Goal: Navigation & Orientation: Find specific page/section

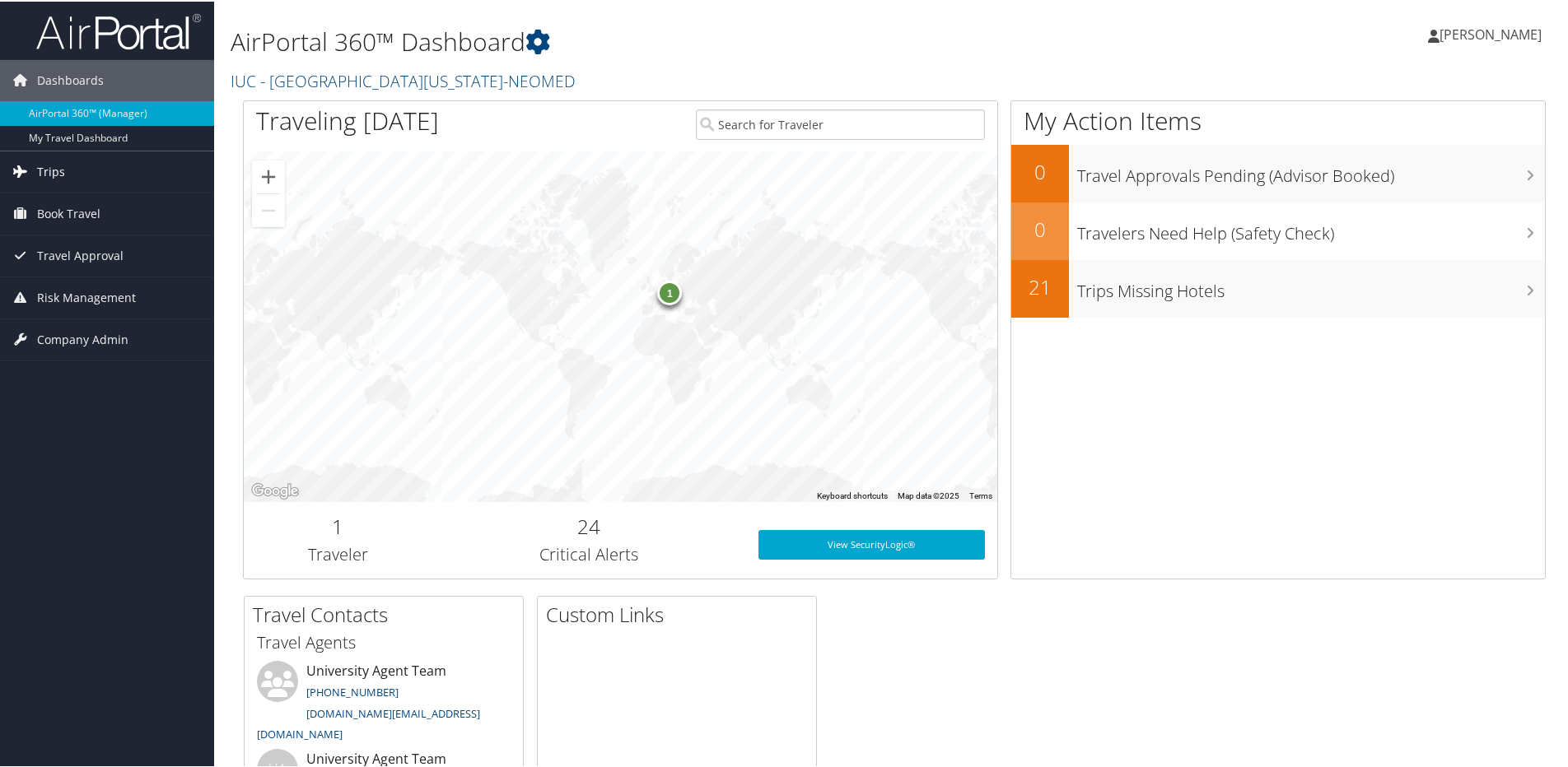
click at [81, 179] on link "Trips" at bounding box center [107, 170] width 214 height 41
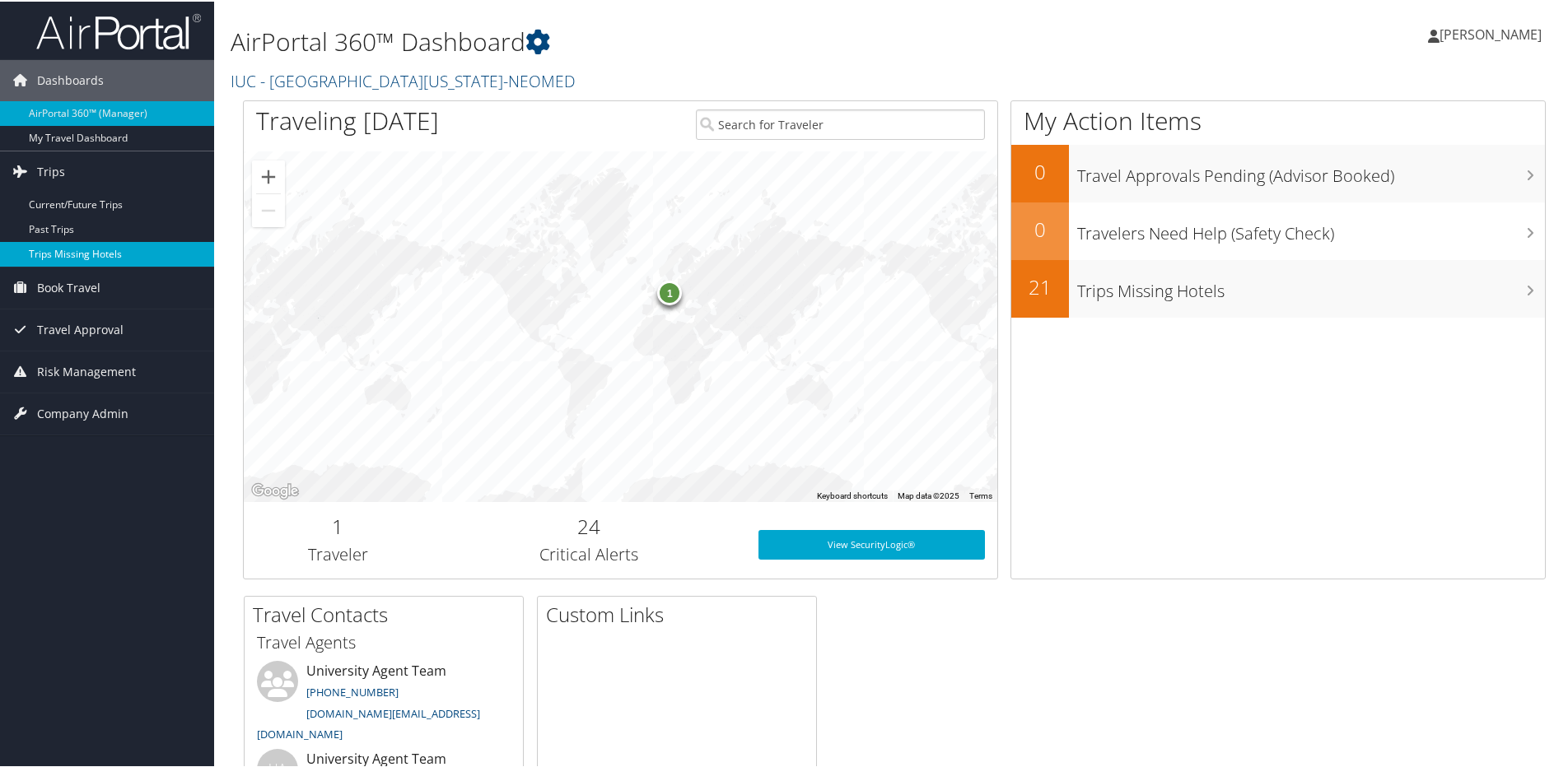
click at [87, 254] on link "Trips Missing Hotels" at bounding box center [107, 253] width 214 height 25
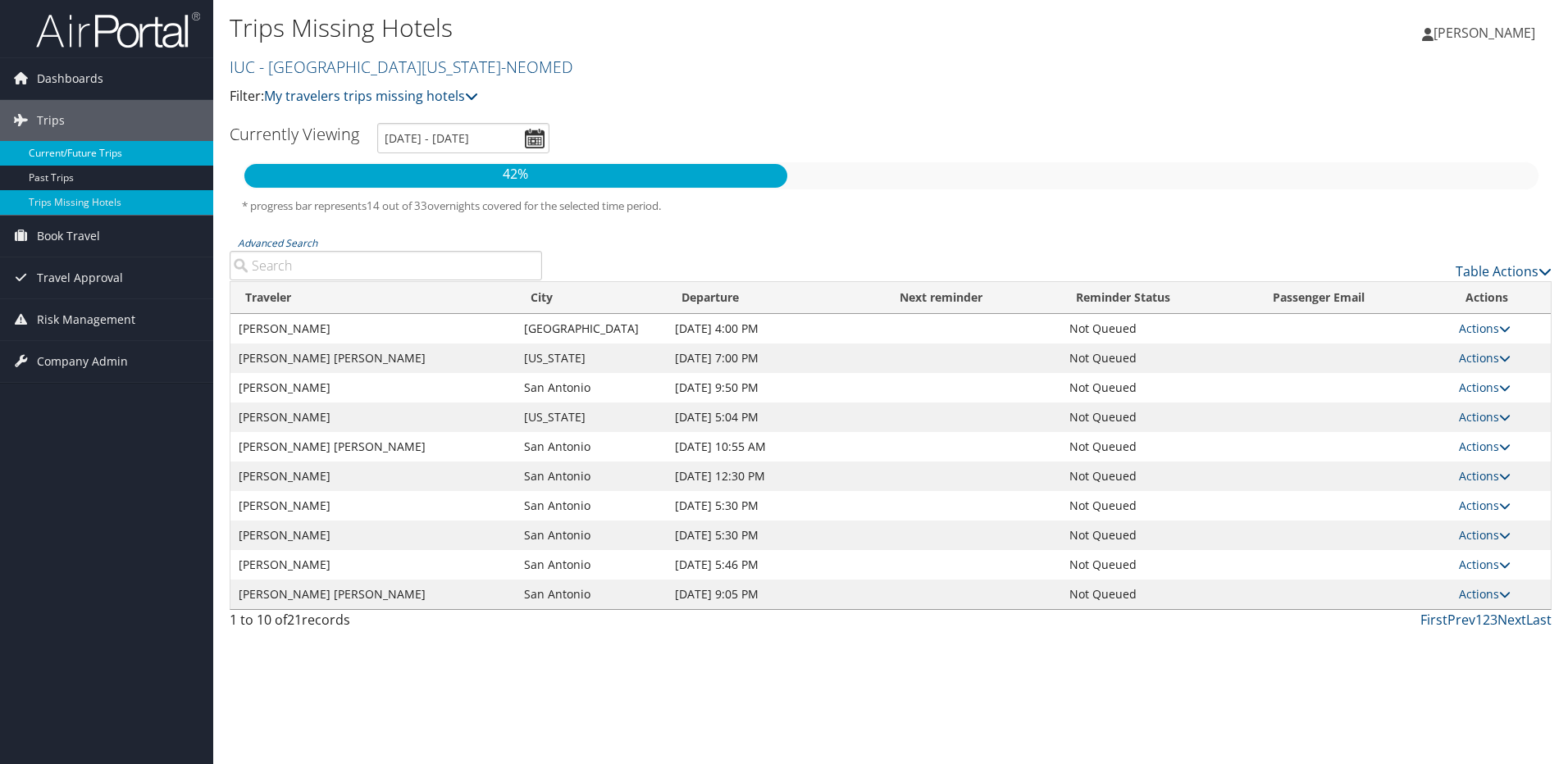
click at [86, 152] on link "Current/Future Trips" at bounding box center [107, 153] width 213 height 25
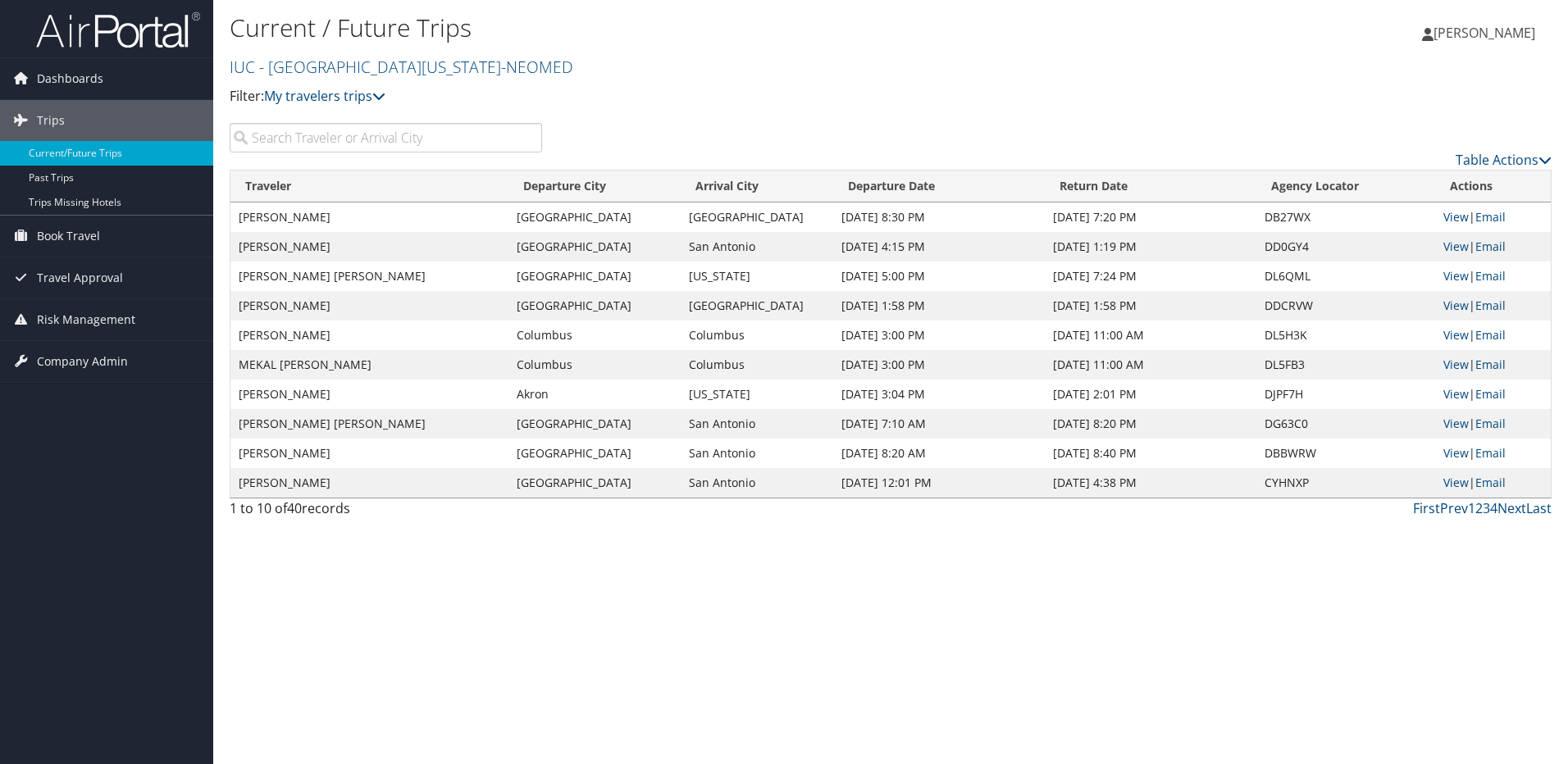
click at [1007, 627] on div "Current / Future Trips IUC - Northeast Ohio Medical University-NEOMED Katie's D…" at bounding box center [890, 382] width 1355 height 764
click at [99, 235] on span "Book Travel" at bounding box center [69, 236] width 63 height 41
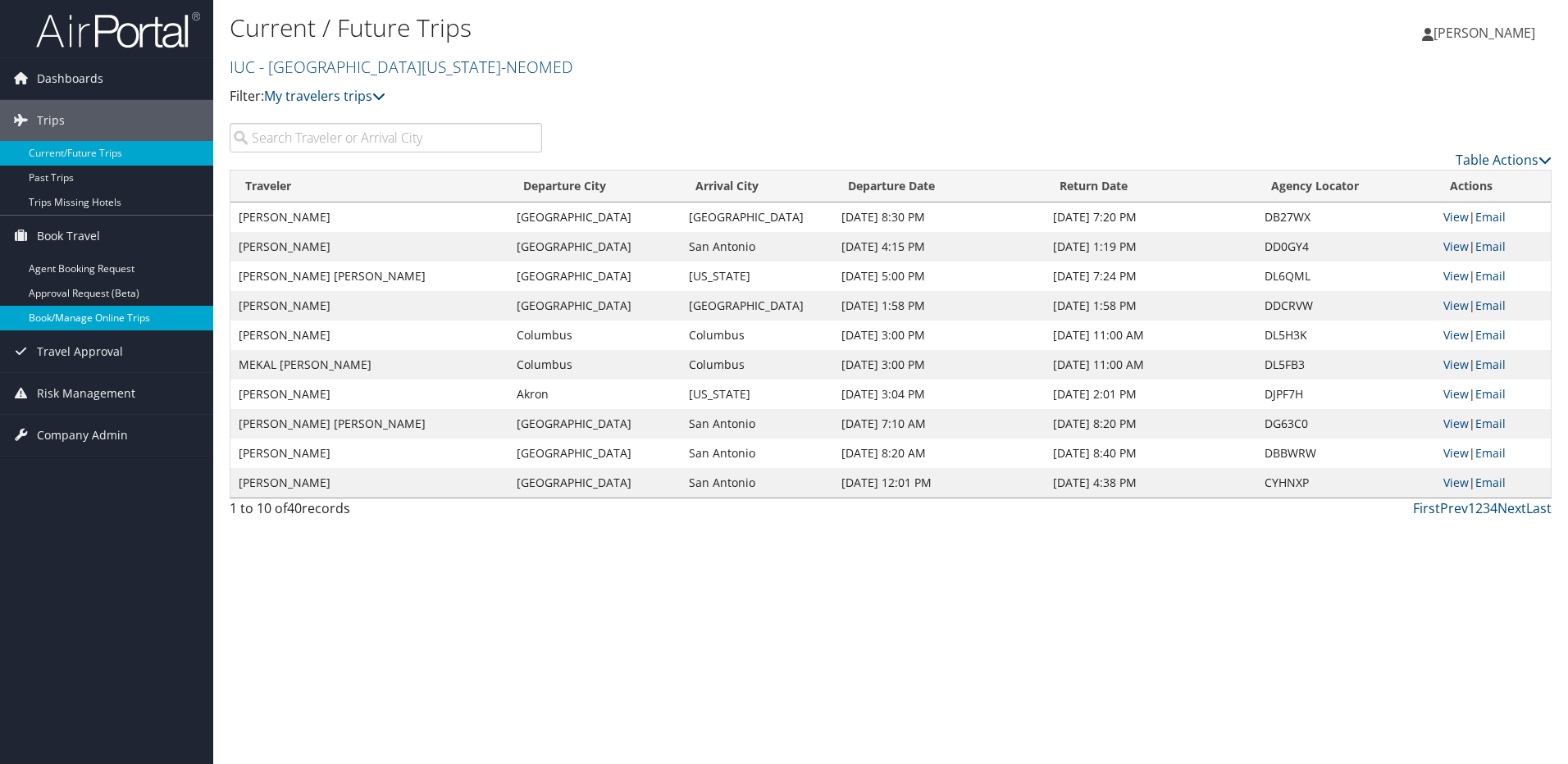
click at [76, 307] on link "Book/Manage Online Trips" at bounding box center [107, 318] width 213 height 25
